Goal: Information Seeking & Learning: Learn about a topic

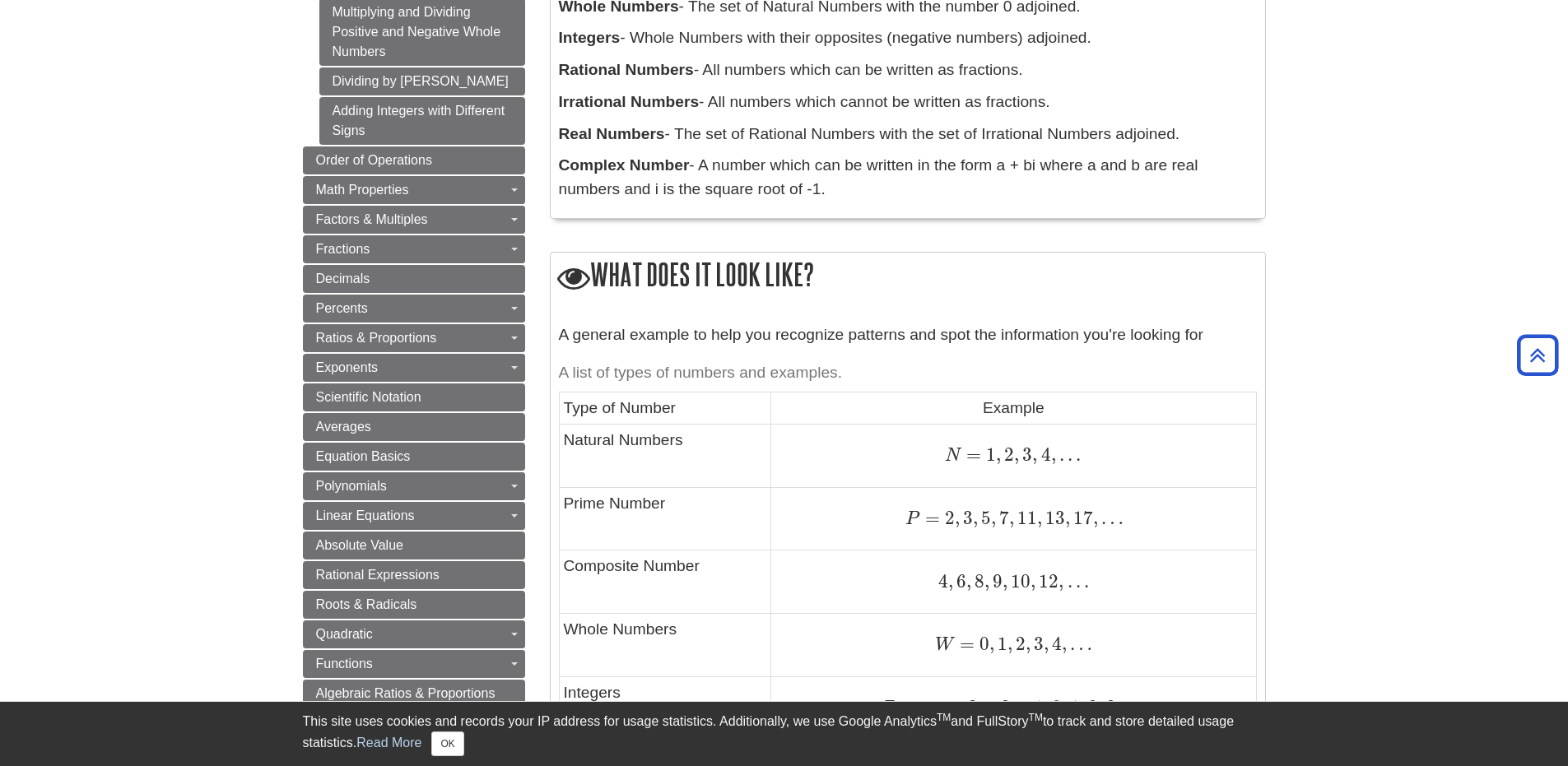
scroll to position [247, 0]
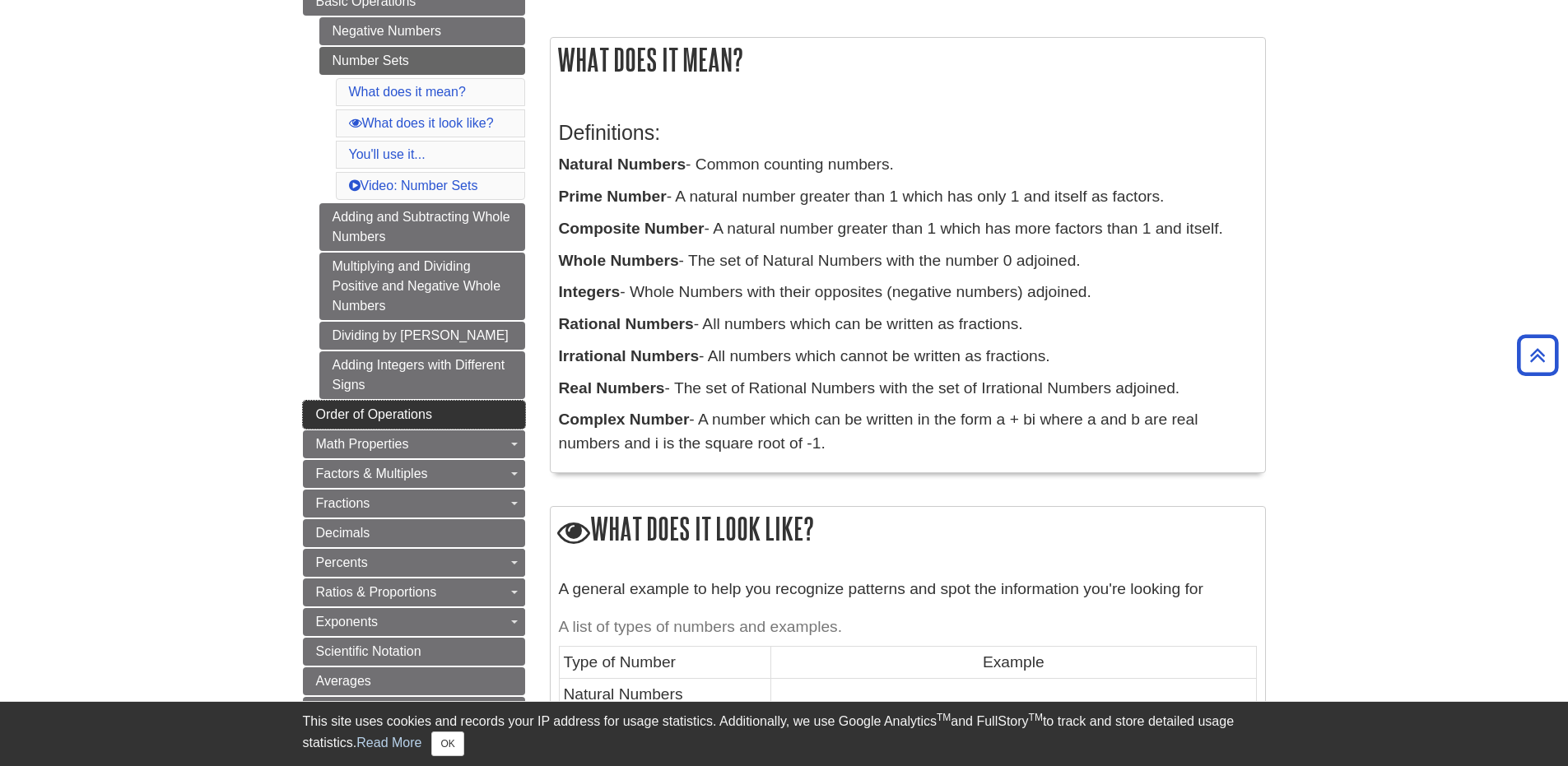
click at [407, 410] on span "Order of Operations" at bounding box center [375, 414] width 116 height 14
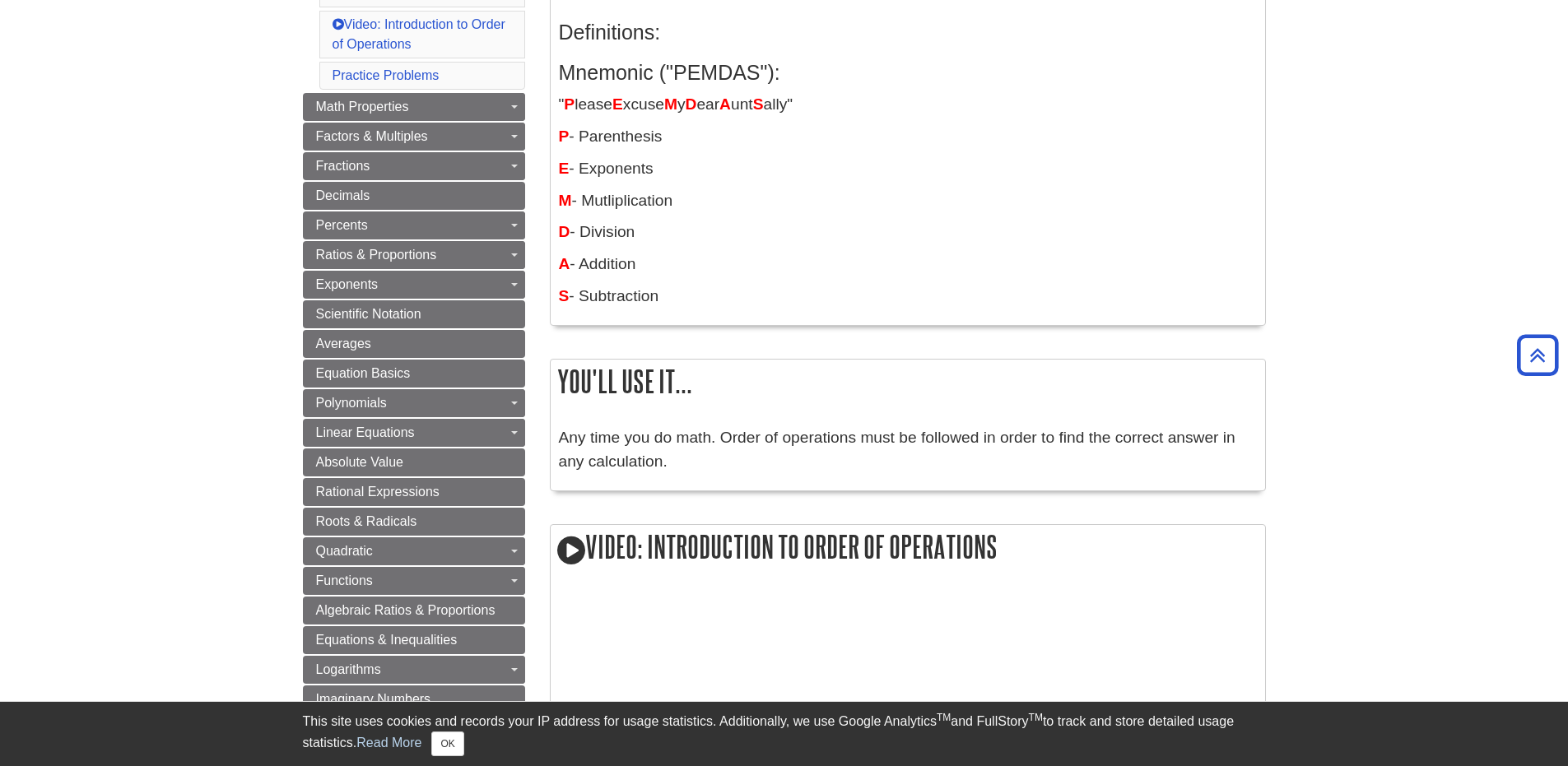
scroll to position [329, 0]
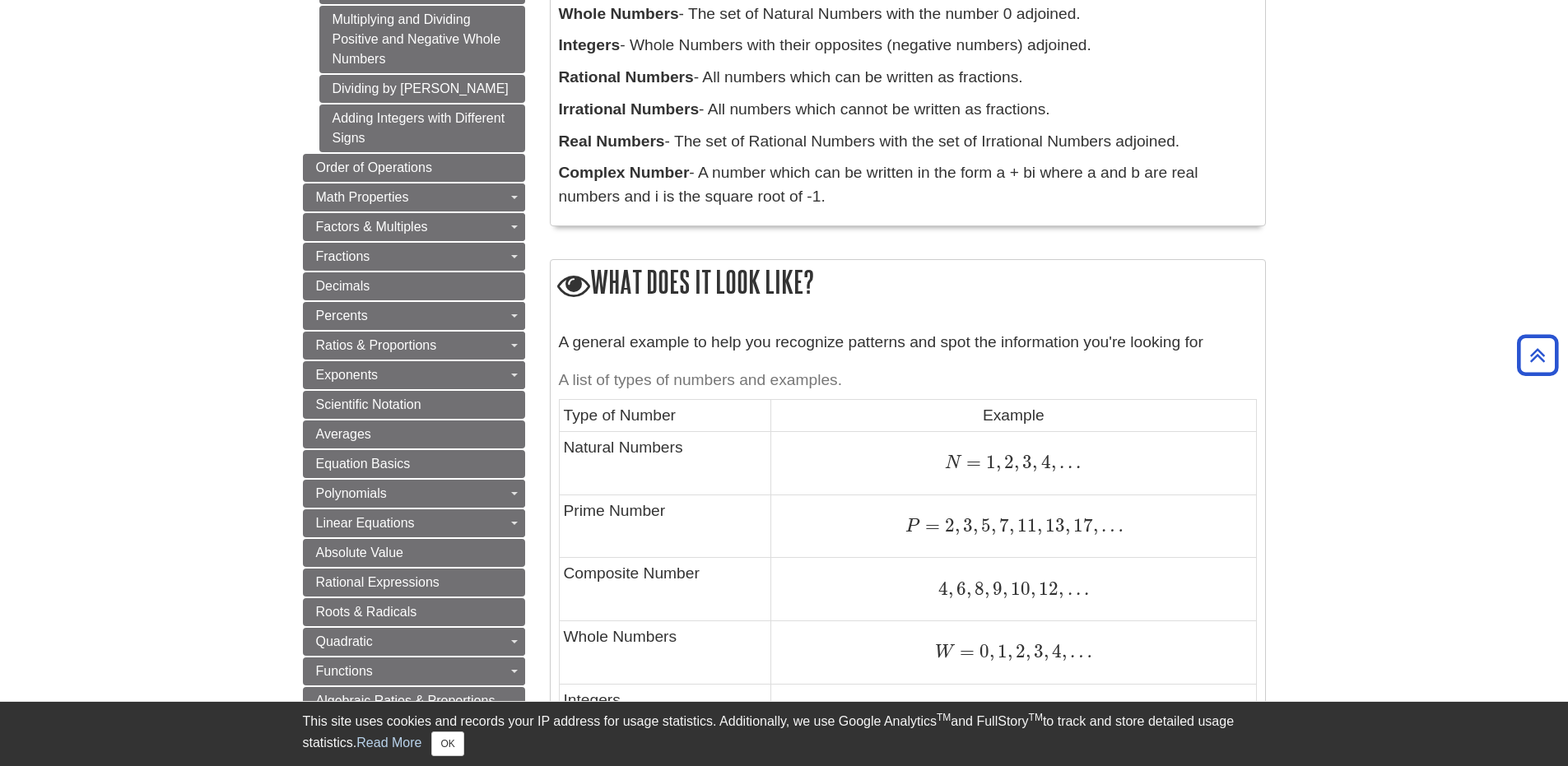
scroll to position [576, 0]
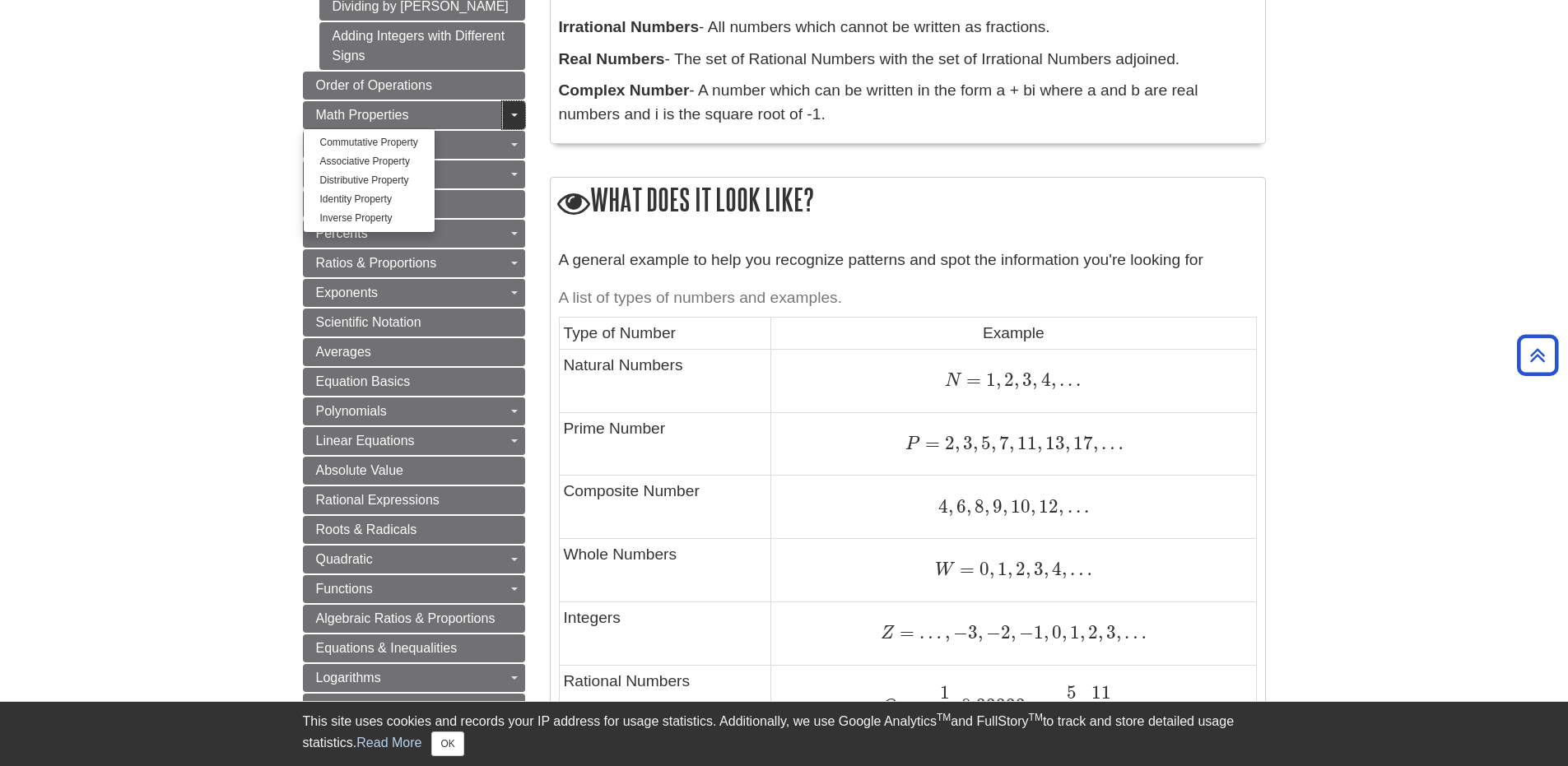
click at [516, 121] on link "Toggle Dropdown" at bounding box center [513, 115] width 23 height 28
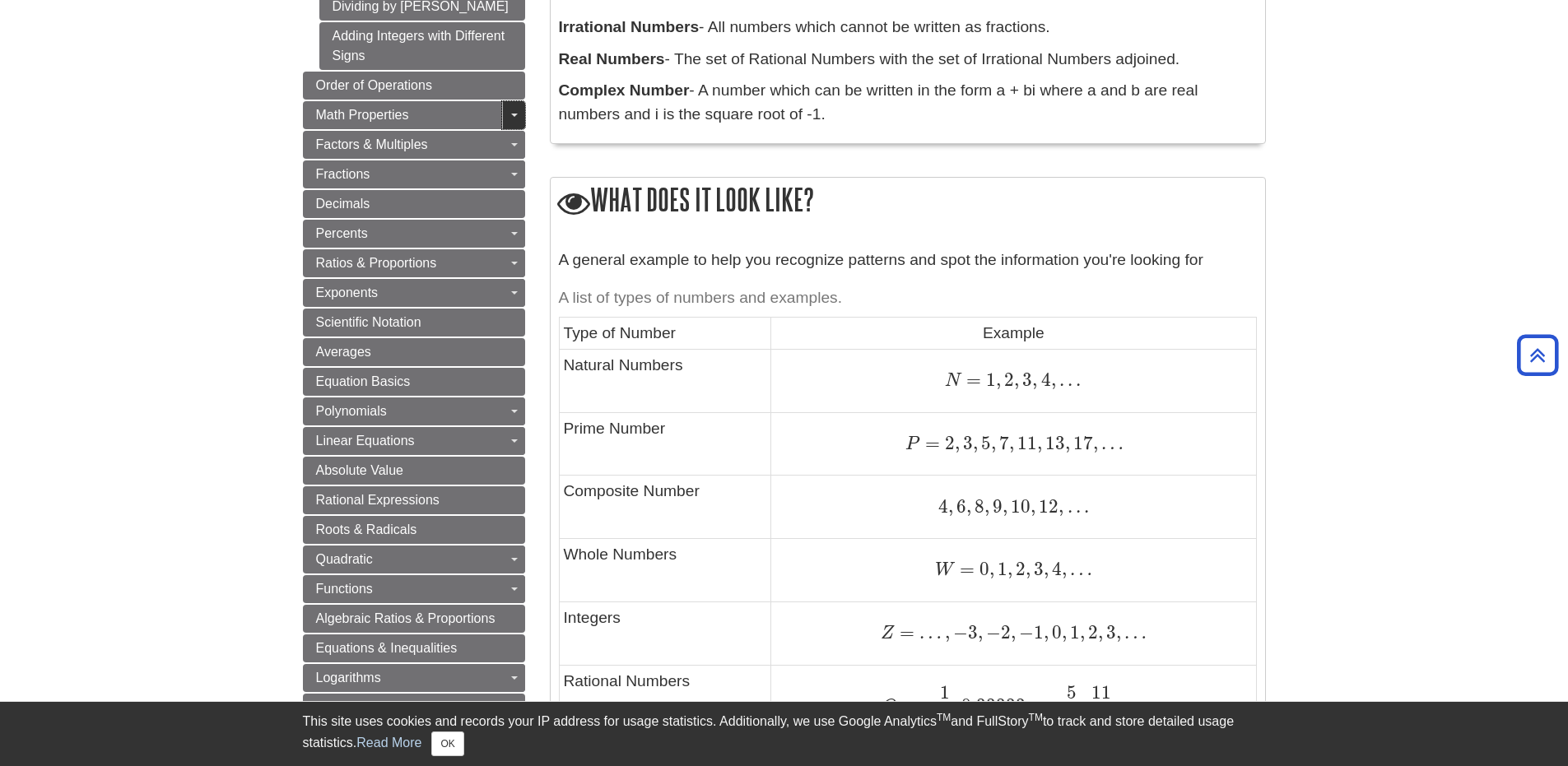
click at [509, 117] on link "Toggle Dropdown" at bounding box center [513, 115] width 23 height 28
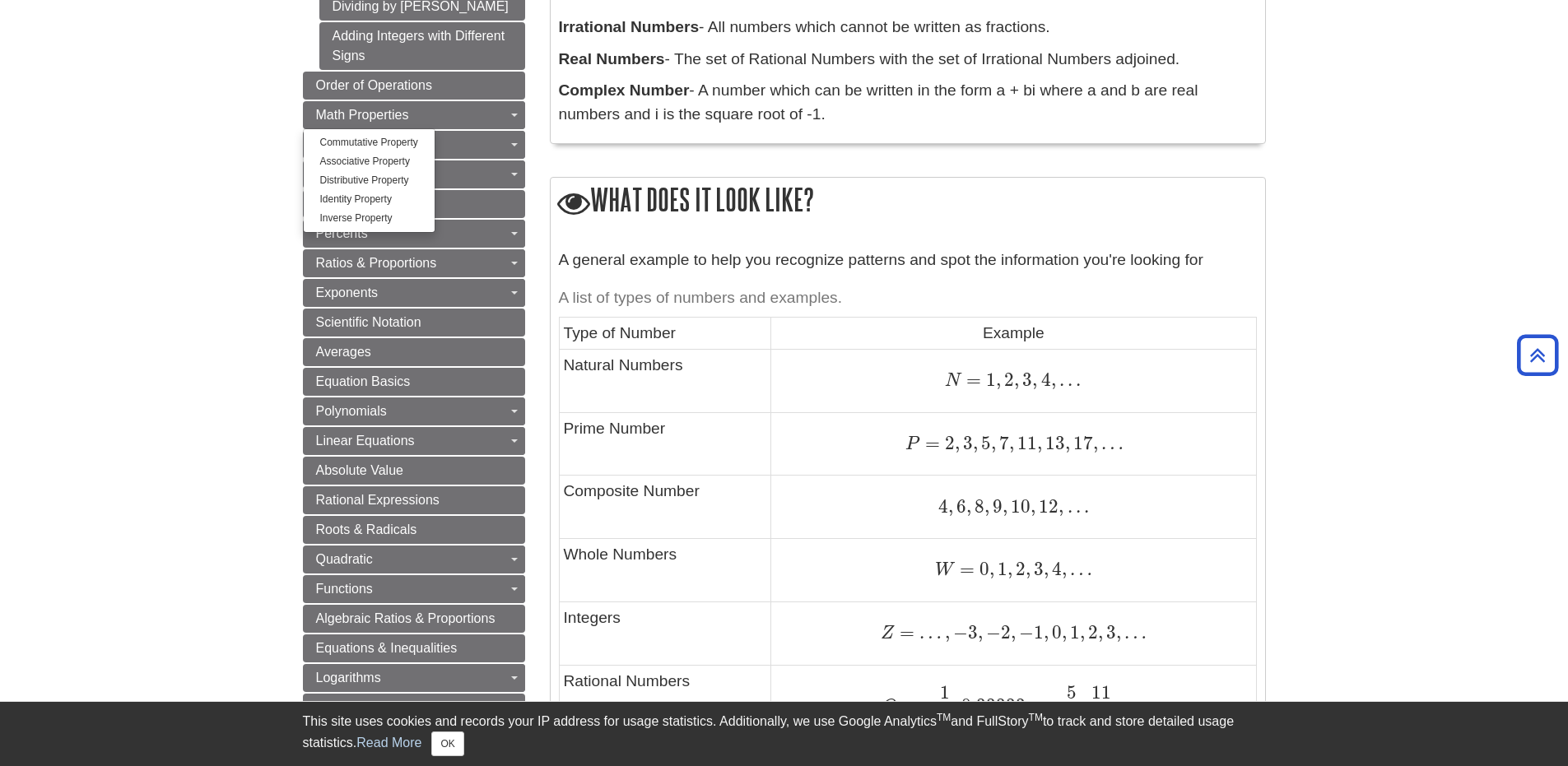
click at [203, 266] on body "Library Chat This site uses cookies and records your IP address for usage stati…" at bounding box center [784, 747] width 1568 height 2647
click at [242, 329] on body "Library Chat This site uses cookies and records your IP address for usage stati…" at bounding box center [784, 747] width 1568 height 2647
click at [459, 107] on link "Math Properties" at bounding box center [414, 115] width 222 height 28
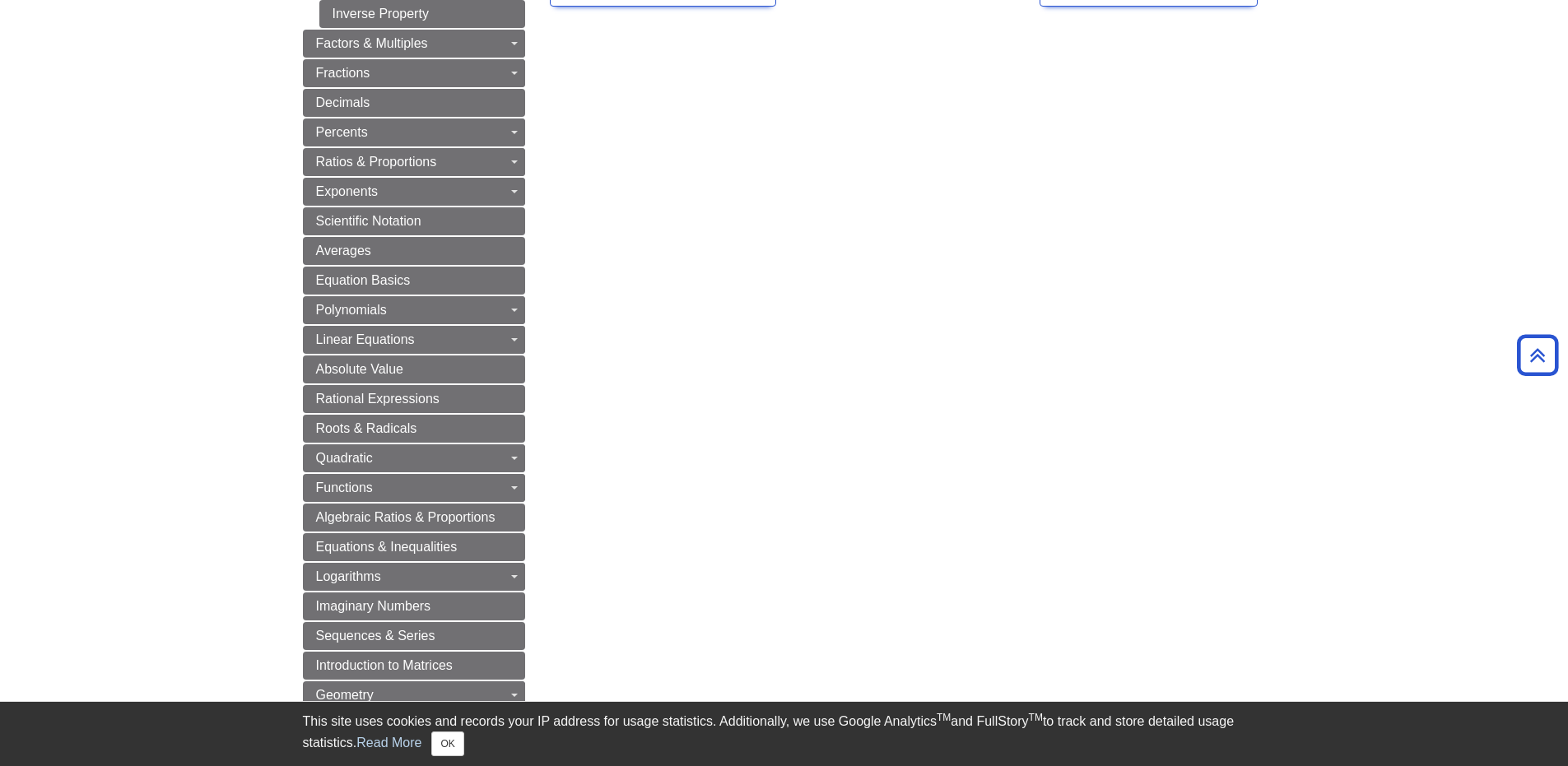
scroll to position [493, 0]
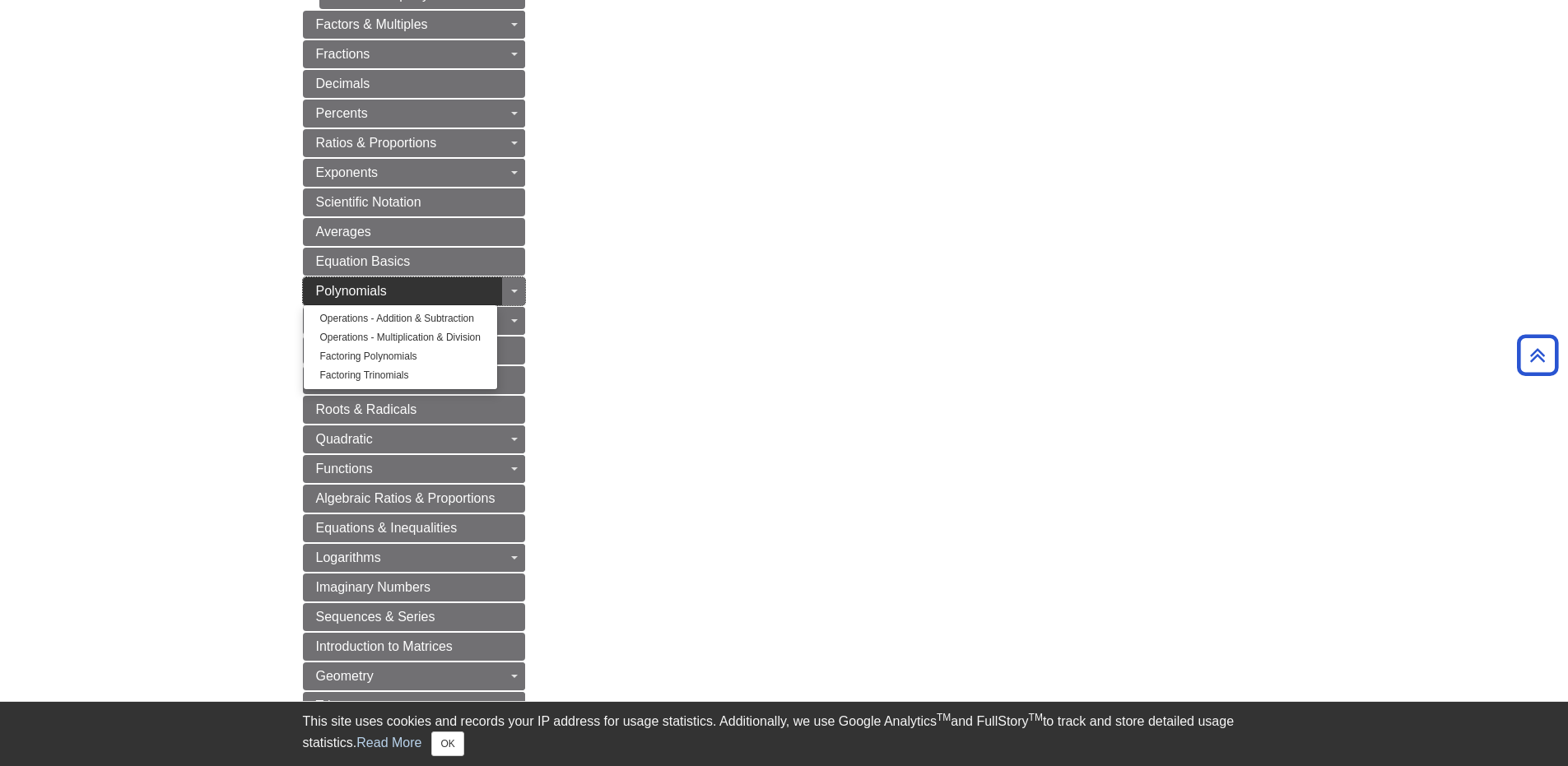
click at [365, 293] on span "Polynomials" at bounding box center [352, 291] width 71 height 14
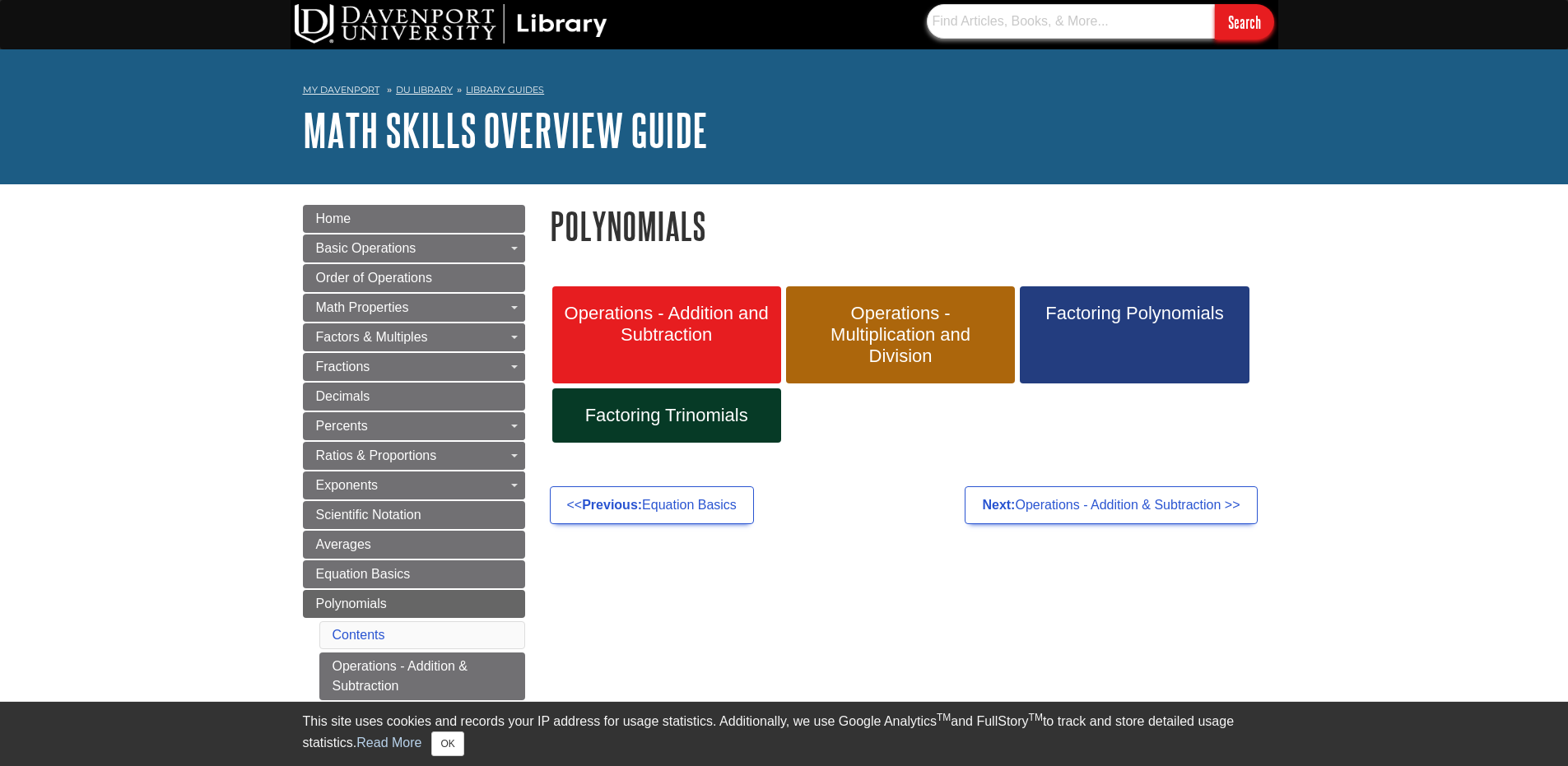
click at [1044, 17] on input "text" at bounding box center [1071, 21] width 288 height 34
type input "buleon algebra"
click at [1216, 4] on input "Search" at bounding box center [1245, 21] width 59 height 35
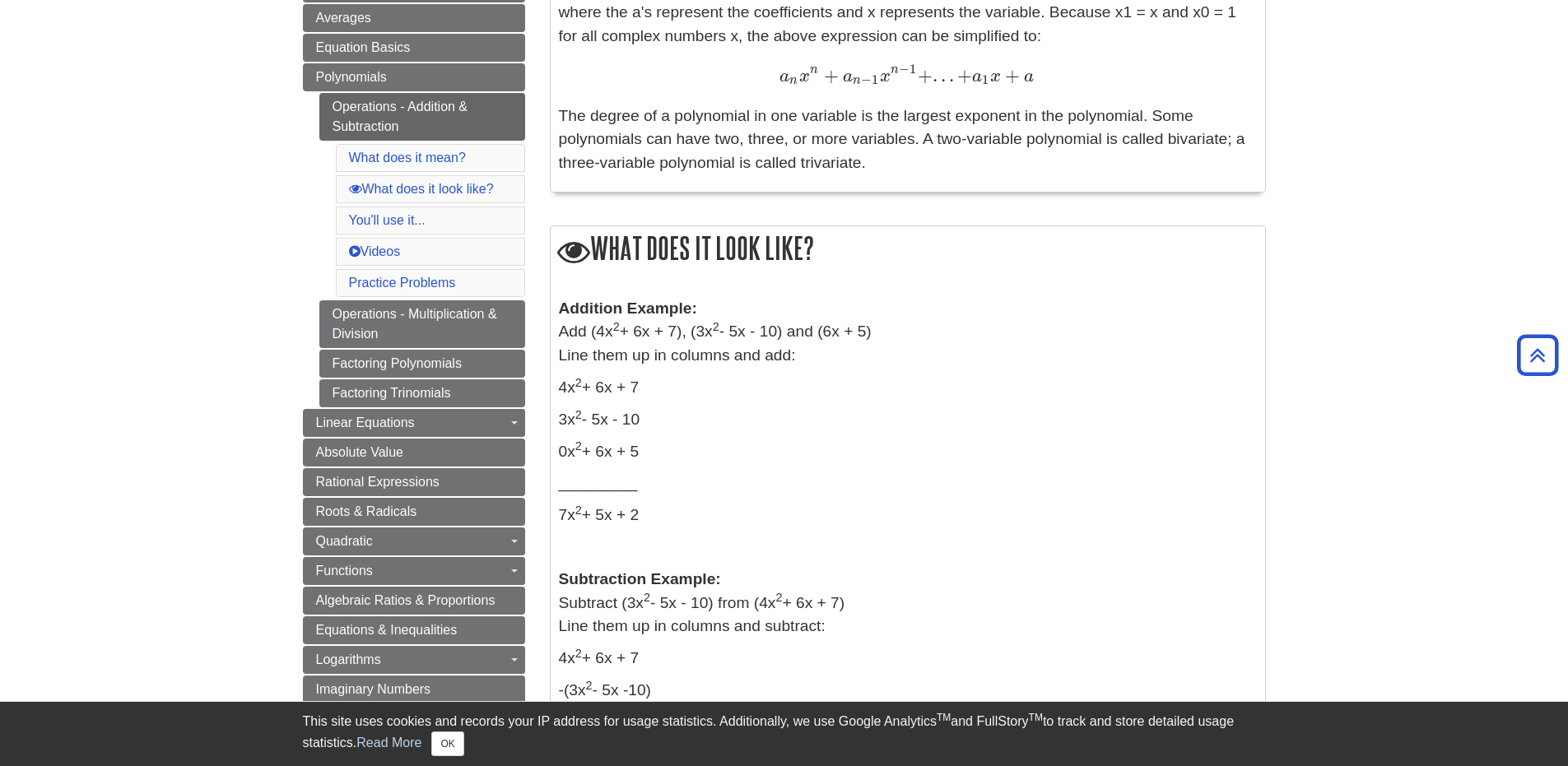
scroll to position [576, 0]
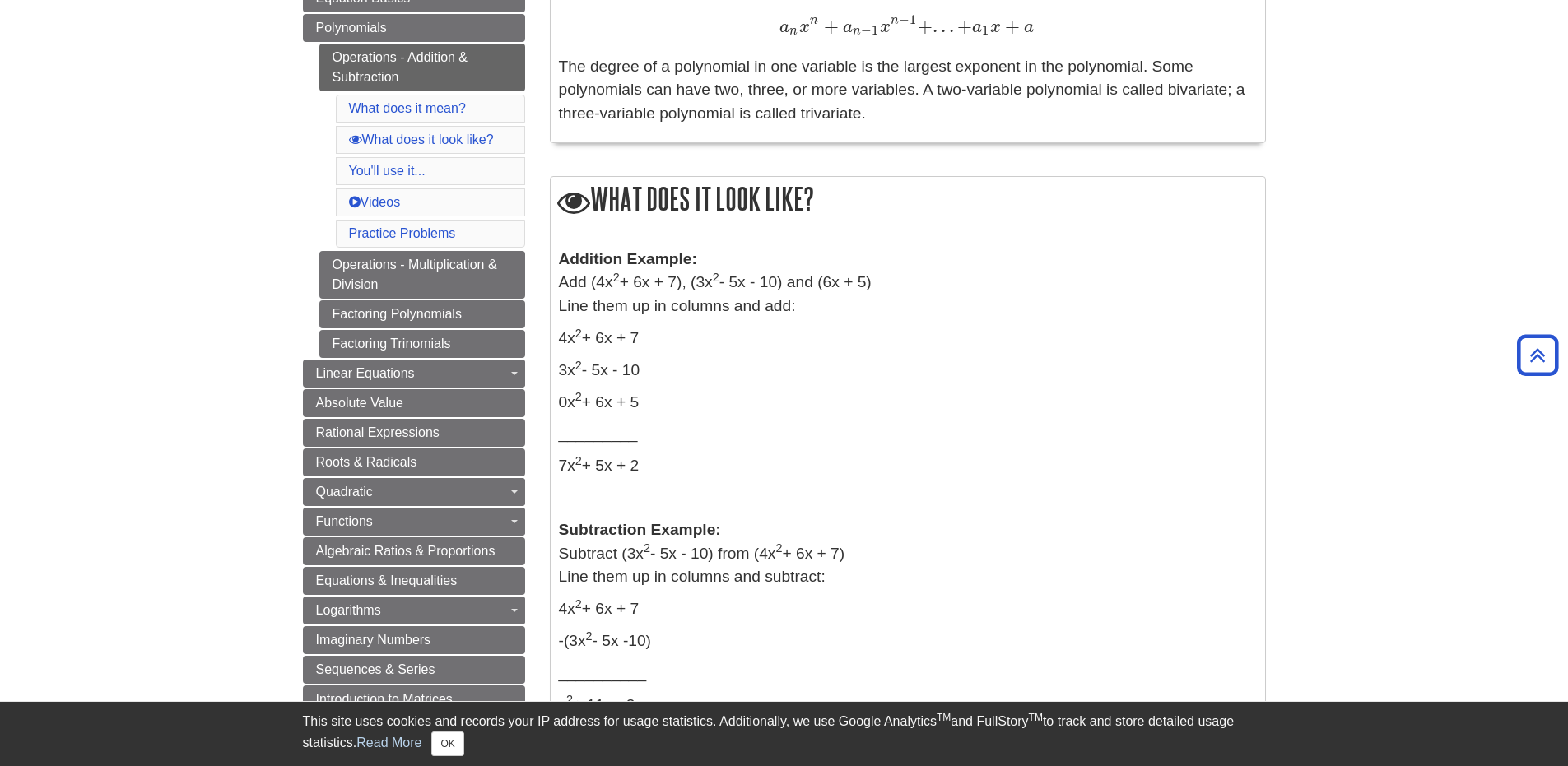
click at [571, 283] on p "Addition Example: Add (4x 2 + 6x + 7), (3x 2 - 5x - 10) and (6x + 5) Line them …" at bounding box center [908, 283] width 698 height 71
drag, startPoint x: 559, startPoint y: 283, endPoint x: 1021, endPoint y: 285, distance: 462.0
click at [1021, 285] on p "Addition Example: Add (4x 2 + 6x + 7), (3x 2 - 5x - 10) and (6x + 5) Line them …" at bounding box center [908, 283] width 698 height 71
copy p "Add (4x 2 + 6x + 7), (3x 2 - 5x - 10) and (6x + 5)"
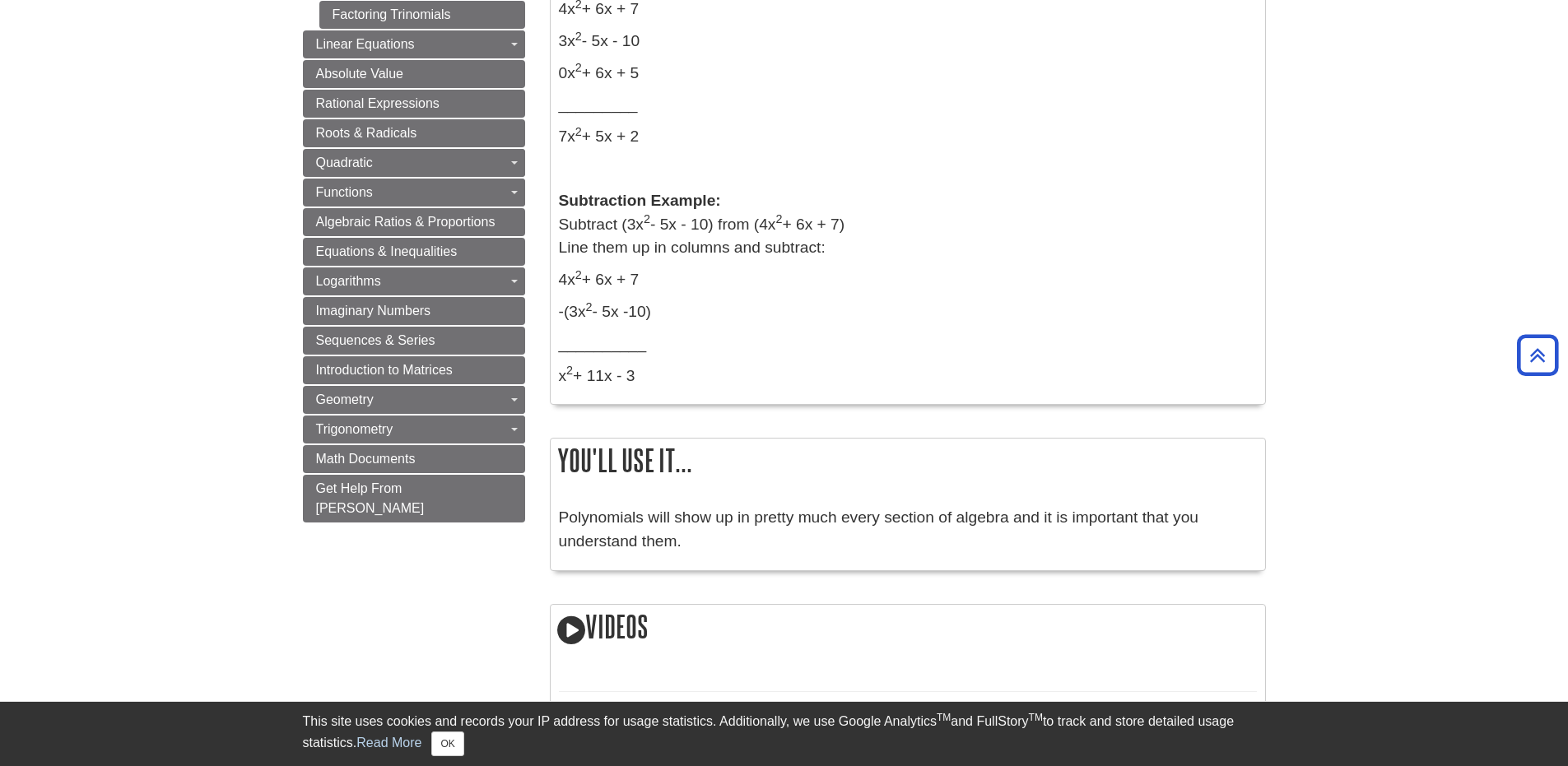
scroll to position [822, 0]
